Goal: Task Accomplishment & Management: Manage account settings

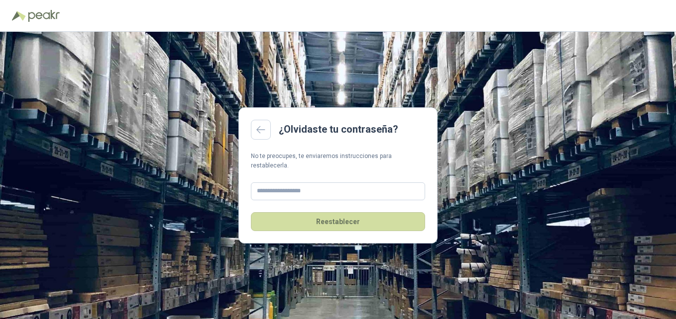
click at [525, 174] on div "¿Olvidaste tu contraseña? No te preocupes, te enviaremos instrucciones para res…" at bounding box center [338, 176] width 676 height 288
click at [316, 186] on input "text" at bounding box center [338, 192] width 174 height 18
type input "**********"
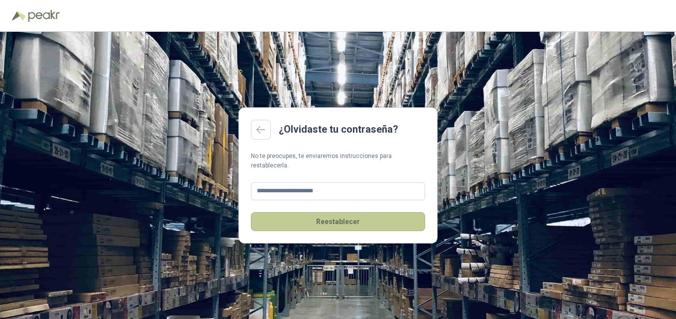
click at [335, 222] on button "Reestablecer" at bounding box center [338, 221] width 174 height 19
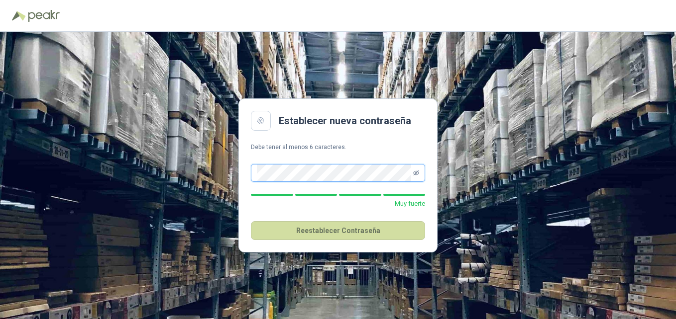
click at [415, 173] on icon "eye-invisible" at bounding box center [416, 173] width 6 height 6
click at [170, 173] on div "Establecer nueva contraseña Debe tener al menos 6 caracteres. Muy fuerte Reesta…" at bounding box center [338, 176] width 676 height 288
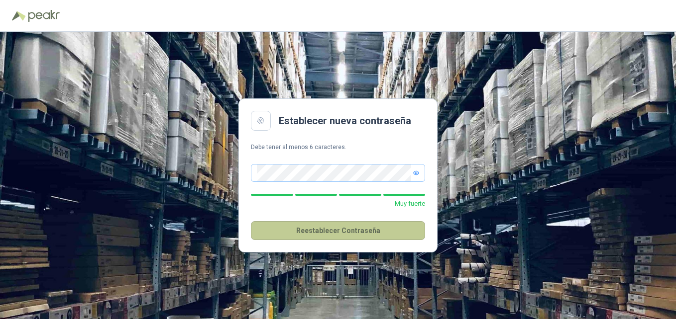
click at [340, 233] on button "Reestablecer Contraseña" at bounding box center [338, 230] width 174 height 19
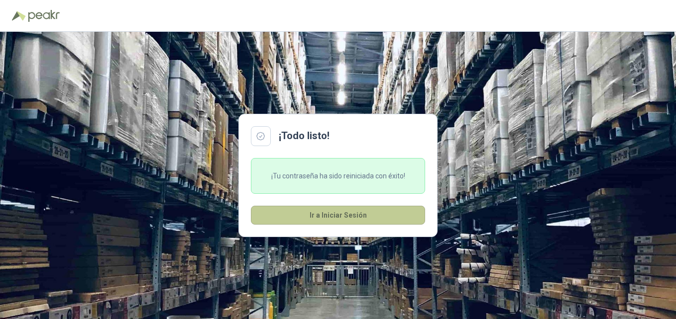
click at [302, 219] on button "Ir a Iniciar Sesión" at bounding box center [338, 215] width 174 height 19
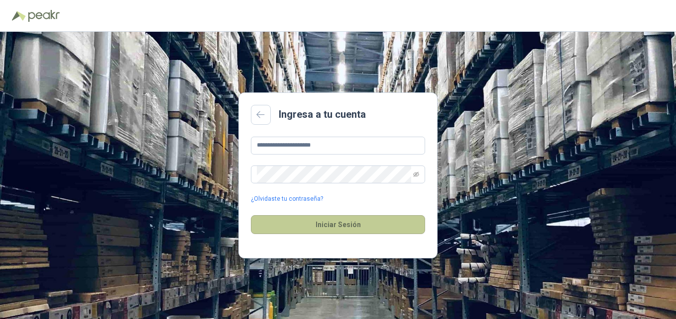
click at [311, 228] on button "Iniciar Sesión" at bounding box center [338, 224] width 174 height 19
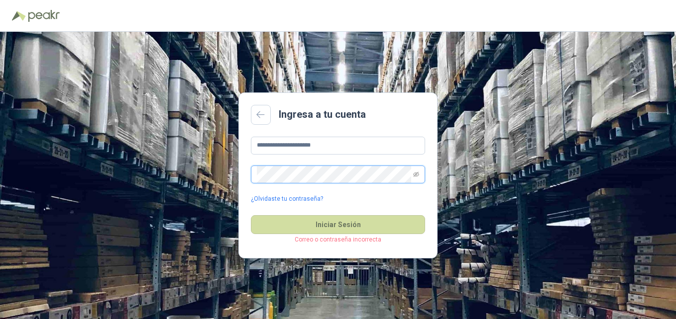
click at [216, 169] on div "**********" at bounding box center [338, 176] width 676 height 288
click at [190, 209] on div "**********" at bounding box center [338, 176] width 676 height 288
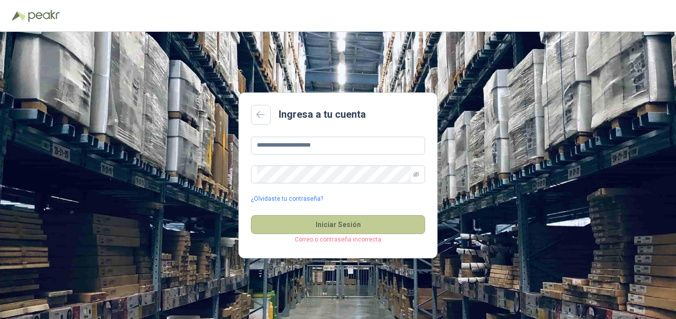
click at [358, 230] on button "Iniciar Sesión" at bounding box center [338, 224] width 174 height 19
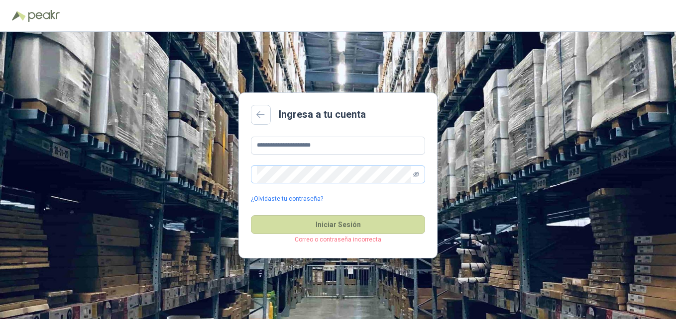
click at [416, 172] on icon "eye-invisible" at bounding box center [416, 174] width 6 height 5
click at [416, 172] on icon "eye" at bounding box center [416, 174] width 6 height 4
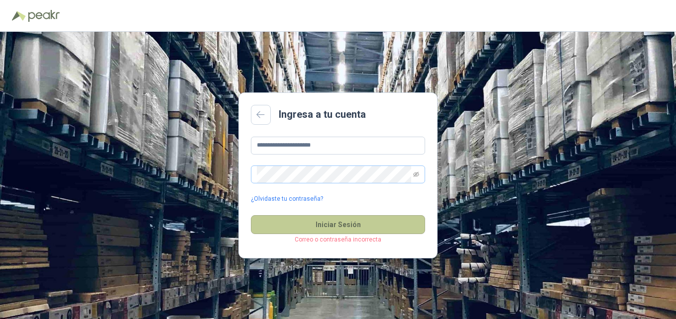
click at [357, 227] on button "Iniciar Sesión" at bounding box center [338, 224] width 174 height 19
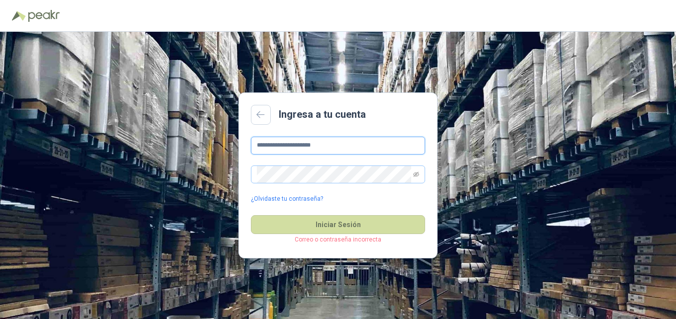
click at [355, 144] on input "**********" at bounding box center [338, 146] width 174 height 18
click at [288, 146] on input "**********" at bounding box center [338, 146] width 174 height 18
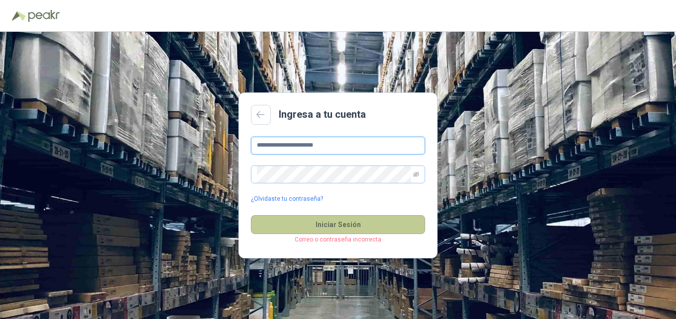
type input "**********"
click at [341, 223] on button "Iniciar Sesión" at bounding box center [338, 224] width 174 height 19
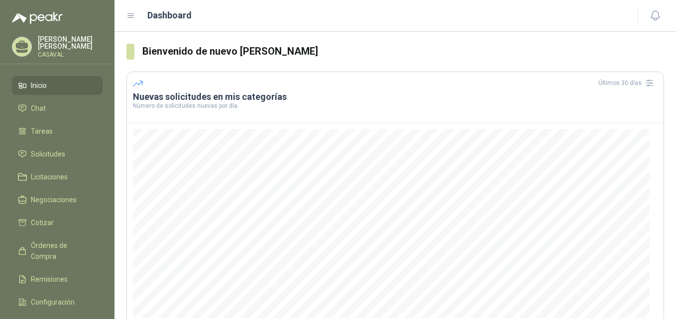
click at [47, 84] on span "Inicio" at bounding box center [39, 85] width 16 height 11
click at [65, 45] on p "[PERSON_NAME]" at bounding box center [70, 43] width 65 height 14
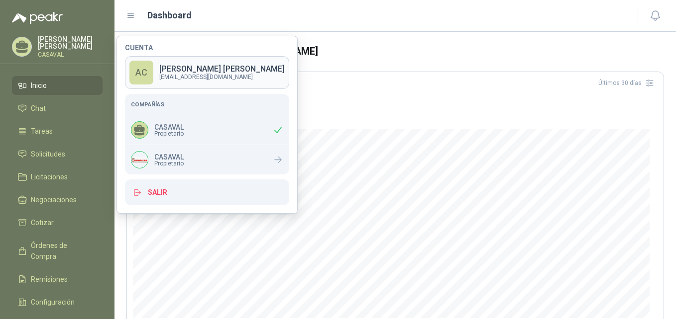
click at [211, 73] on p "[PERSON_NAME]" at bounding box center [221, 69] width 125 height 8
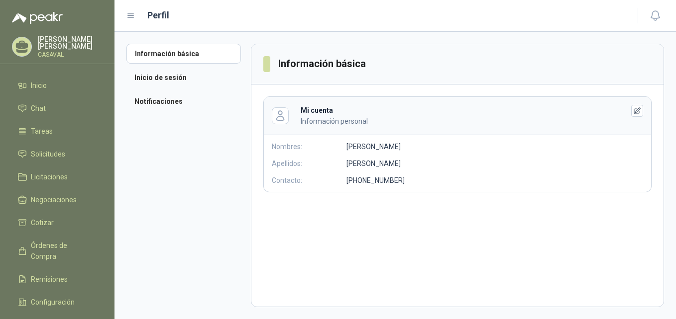
click at [377, 147] on div "Nombres: [PERSON_NAME]" at bounding box center [371, 146] width 215 height 11
click at [633, 113] on icon "button" at bounding box center [637, 111] width 8 height 8
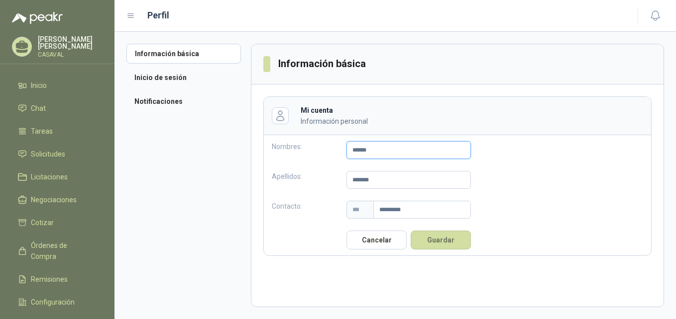
drag, startPoint x: 407, startPoint y: 157, endPoint x: 367, endPoint y: 105, distance: 65.7
click at [353, 120] on div "Mi cuenta Información personal Nombres: ****** Apellidos: ******* Contacto: ***…" at bounding box center [457, 177] width 388 height 160
type input "*****"
click at [429, 232] on button "Guardar" at bounding box center [441, 240] width 60 height 19
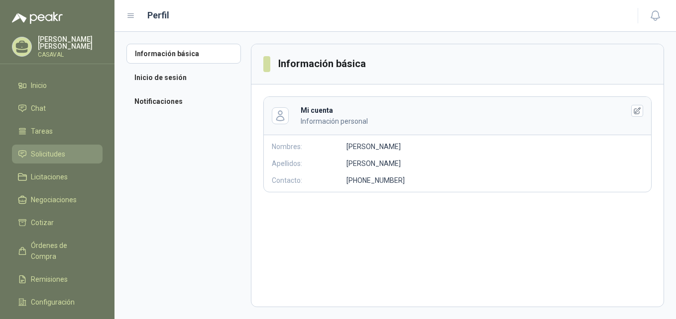
click at [43, 154] on span "Solicitudes" at bounding box center [48, 154] width 34 height 11
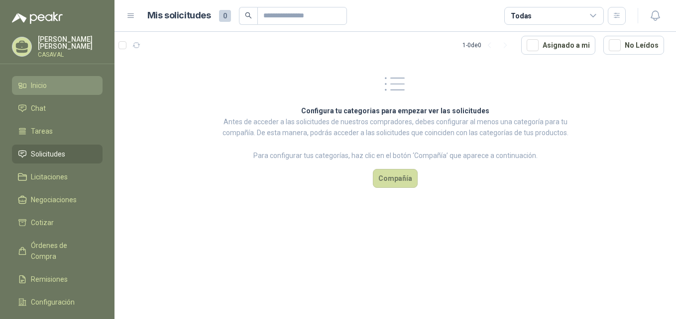
click at [39, 85] on span "Inicio" at bounding box center [39, 85] width 16 height 11
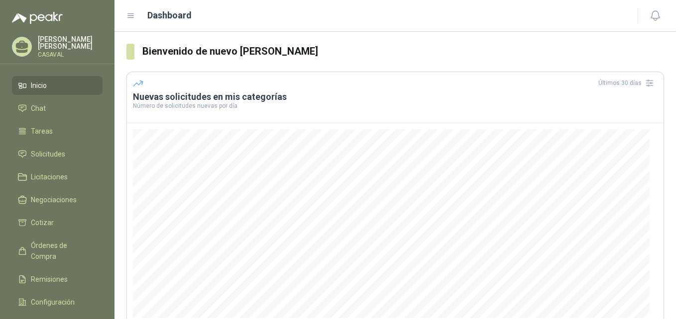
click at [177, 99] on h3 "Nuevas solicitudes en mis categorías" at bounding box center [395, 97] width 525 height 12
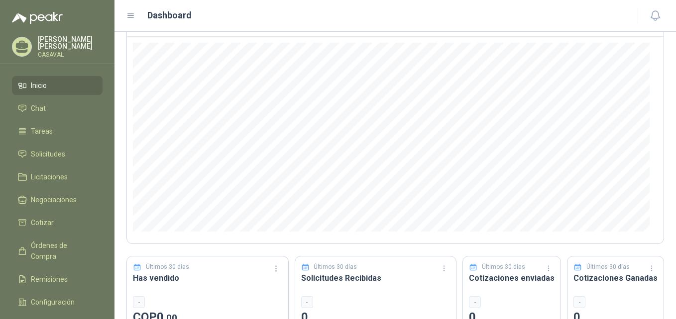
scroll to position [122, 0]
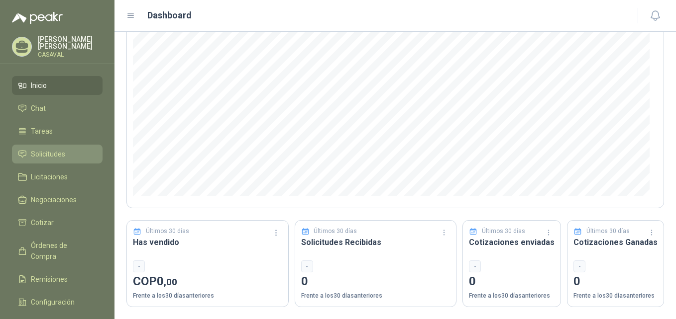
click at [48, 150] on span "Solicitudes" at bounding box center [48, 154] width 34 height 11
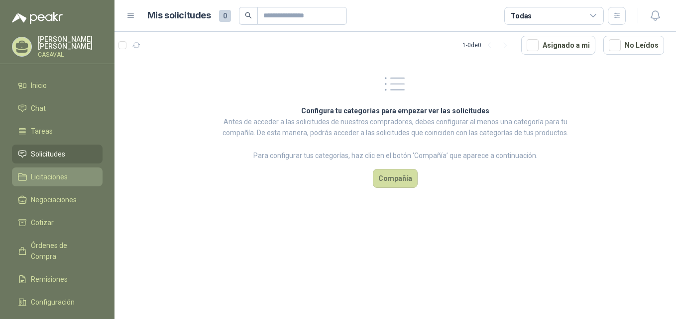
click at [50, 174] on span "Licitaciones" at bounding box center [49, 177] width 37 height 11
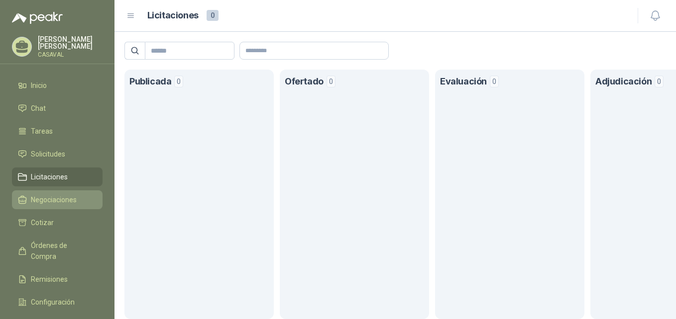
click at [55, 200] on span "Negociaciones" at bounding box center [54, 200] width 46 height 11
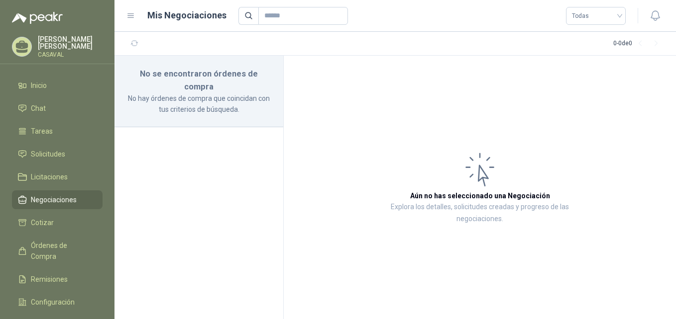
click at [180, 93] on p "No hay órdenes de compra que coincidan con tus criterios de búsqueda." at bounding box center [198, 104] width 145 height 22
click at [37, 217] on span "Cotizar" at bounding box center [42, 222] width 23 height 11
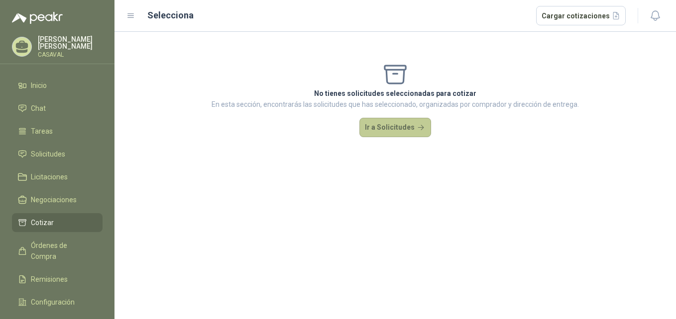
click at [384, 130] on button "Ir a Solicitudes" at bounding box center [395, 128] width 72 height 20
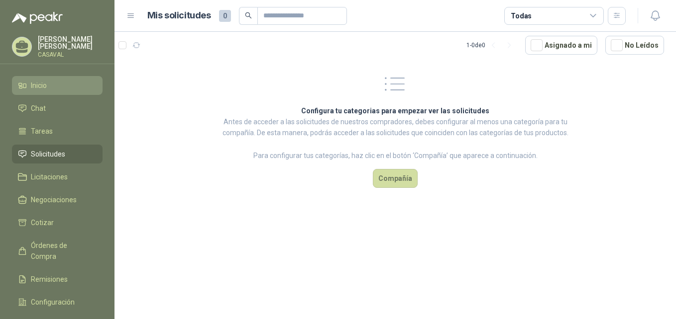
click at [36, 81] on span "Inicio" at bounding box center [39, 85] width 16 height 11
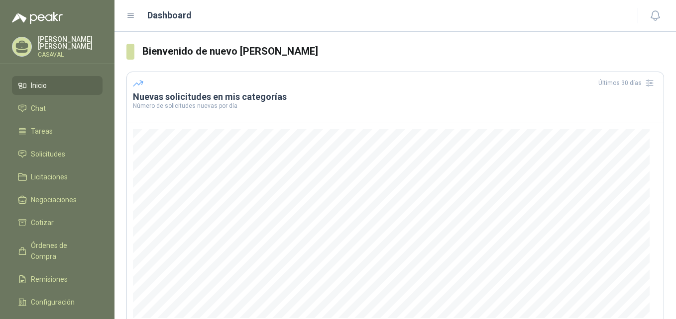
click at [124, 16] on header "Dashboard" at bounding box center [394, 16] width 561 height 32
click at [134, 12] on icon at bounding box center [130, 15] width 9 height 9
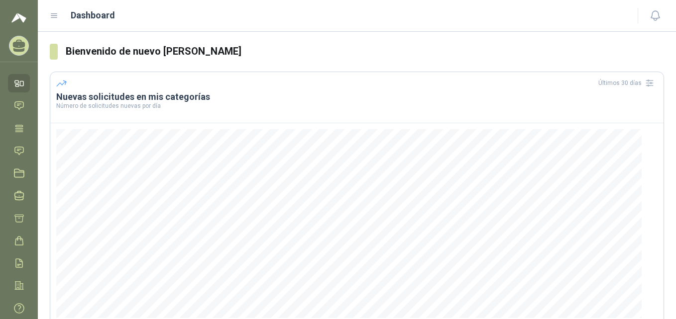
scroll to position [122, 0]
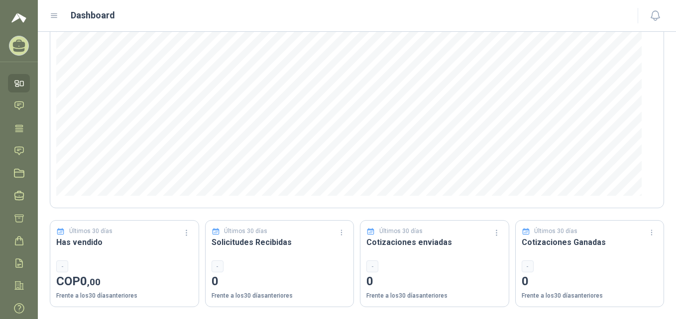
click at [254, 257] on div "Últimos 30 días Solicitudes Recibidas - 0 Frente a los 30 días anteriores" at bounding box center [279, 263] width 149 height 87
click at [213, 231] on icon at bounding box center [215, 232] width 4 height 2
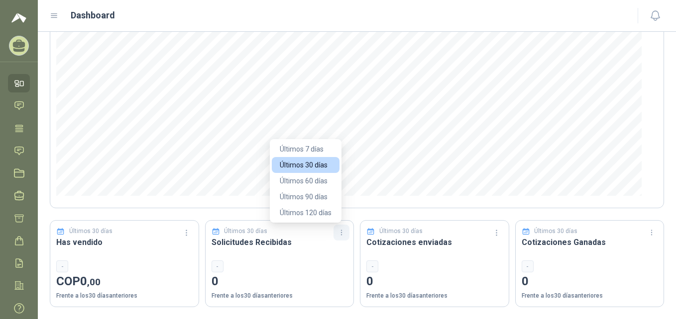
click at [337, 236] on icon "button" at bounding box center [341, 233] width 8 height 8
click at [324, 214] on button "Últimos 120 días" at bounding box center [306, 213] width 68 height 16
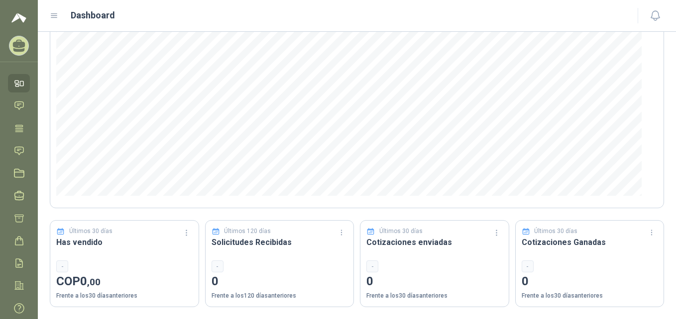
scroll to position [0, 0]
